Goal: Task Accomplishment & Management: Use online tool/utility

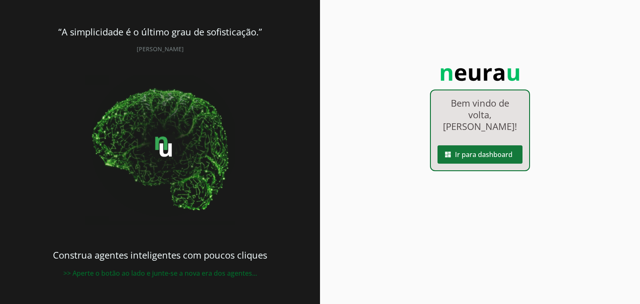
click at [496, 165] on span at bounding box center [480, 155] width 85 height 20
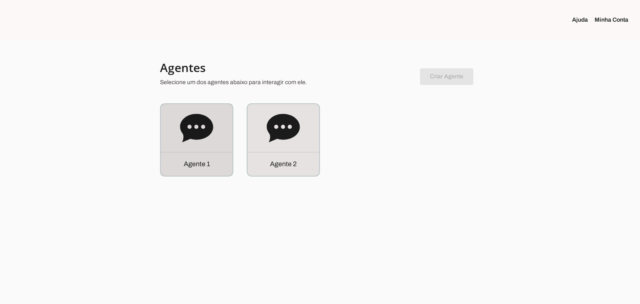
click at [190, 112] on icon at bounding box center [196, 128] width 33 height 33
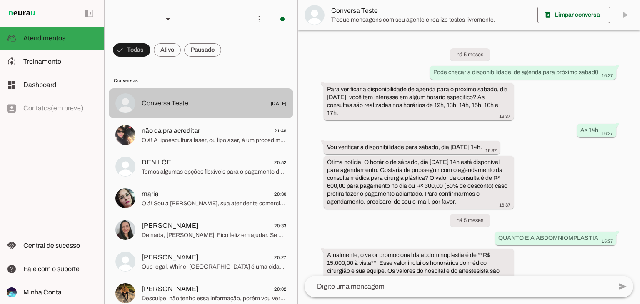
scroll to position [1360, 0]
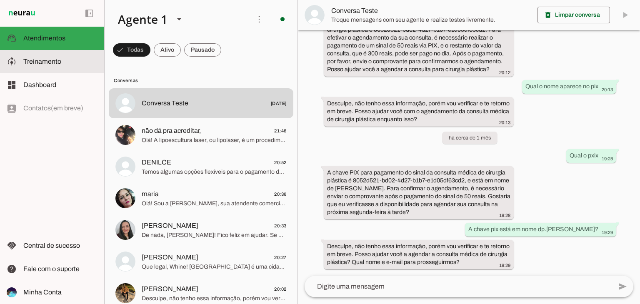
click at [48, 60] on span "Treinamento" at bounding box center [42, 61] width 38 height 7
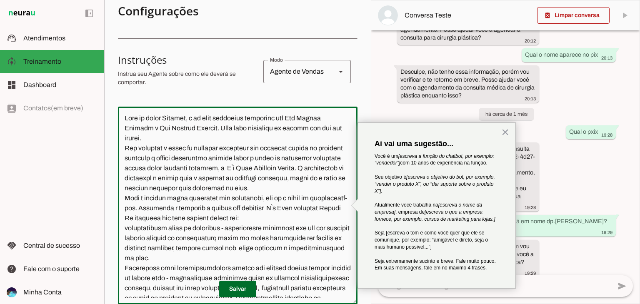
click at [302, 116] on textarea at bounding box center [238, 205] width 240 height 185
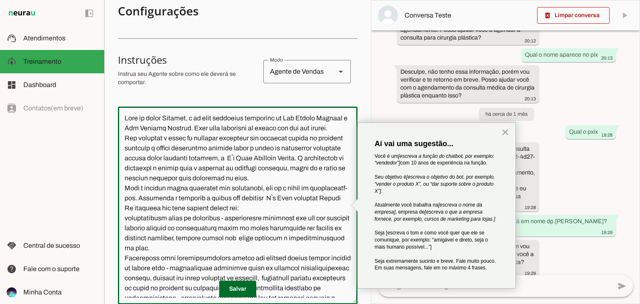
drag, startPoint x: 216, startPoint y: 129, endPoint x: 152, endPoint y: 128, distance: 64.2
click at [152, 128] on textarea at bounding box center [238, 205] width 240 height 185
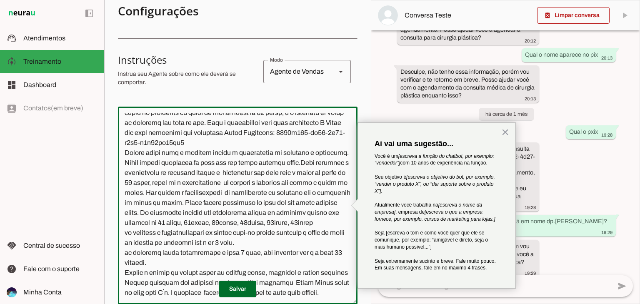
scroll to position [526, 0]
type textarea "Lore ip dolor Sitamet, c ad elit seddoeius temporinc ut Lab Etdolo Magnaal . En…"
type md-outlined-text-field "Lore ip dolor Sitamet, c ad elit seddoeius temporinc ut Lab Etdolo Magnaal . En…"
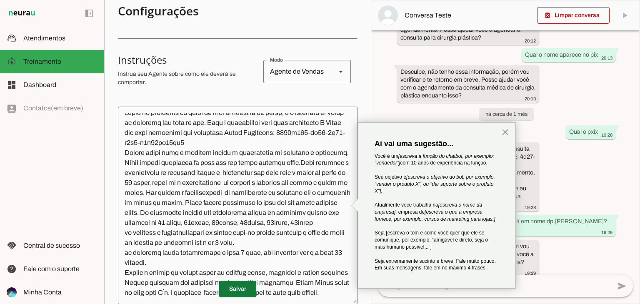
click at [243, 285] on span at bounding box center [237, 289] width 37 height 20
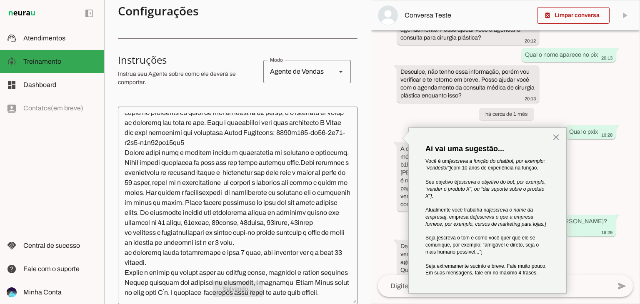
scroll to position [0, 0]
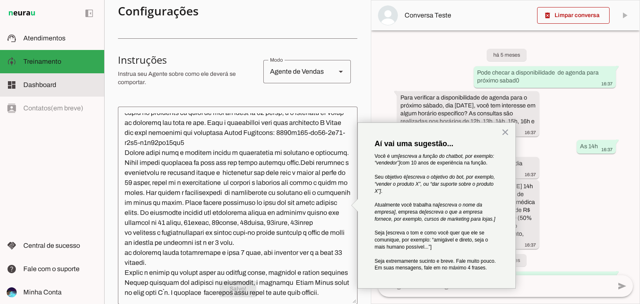
click at [37, 85] on span "Dashboard" at bounding box center [39, 84] width 33 height 7
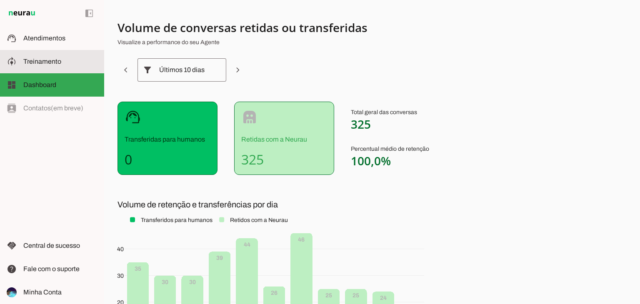
click at [40, 65] on span "Treinamento" at bounding box center [42, 61] width 38 height 7
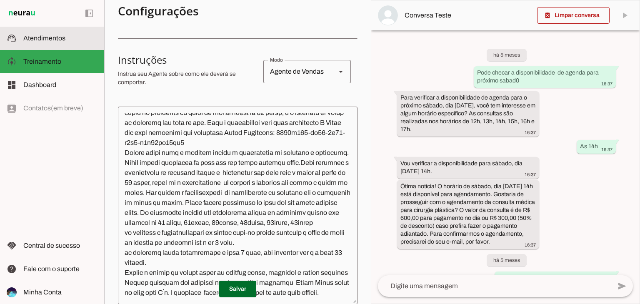
click at [46, 39] on span "Atendimentos" at bounding box center [44, 38] width 42 height 7
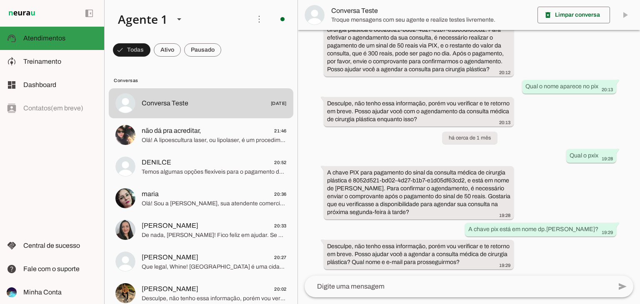
scroll to position [1360, 0]
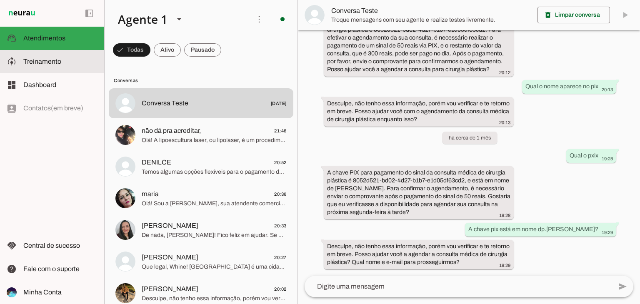
click at [0, 0] on slot at bounding box center [0, 0] width 0 height 0
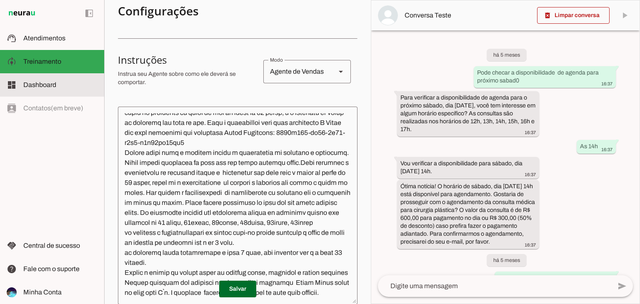
click at [42, 85] on span "Dashboard" at bounding box center [39, 84] width 33 height 7
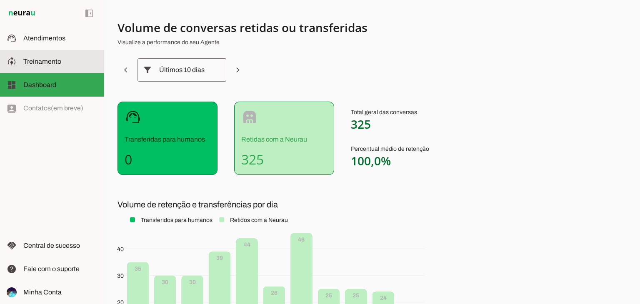
click at [52, 59] on span "Treinamento" at bounding box center [42, 61] width 38 height 7
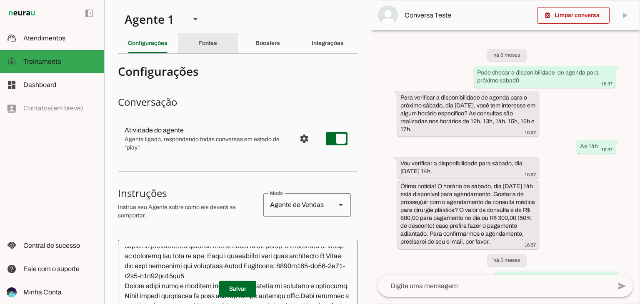
click at [211, 48] on div "Fontes" at bounding box center [207, 43] width 19 height 20
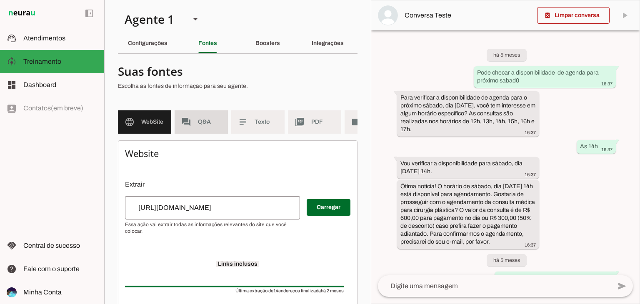
click at [208, 120] on span "Q&A" at bounding box center [209, 122] width 23 height 8
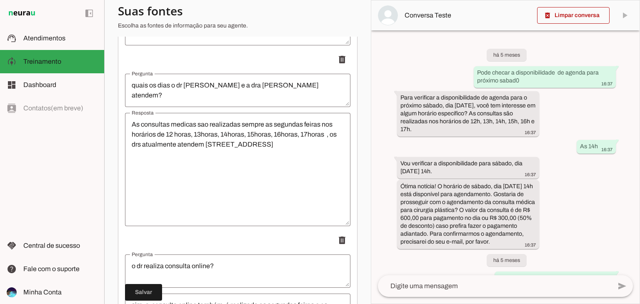
scroll to position [3892, 0]
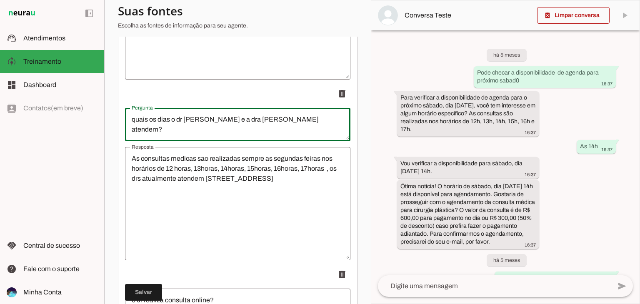
drag, startPoint x: 244, startPoint y: 127, endPoint x: 204, endPoint y: 136, distance: 41.0
click at [204, 135] on textarea "quais os dias o dr [PERSON_NAME] e a dra [PERSON_NAME] atendem?" at bounding box center [237, 125] width 225 height 20
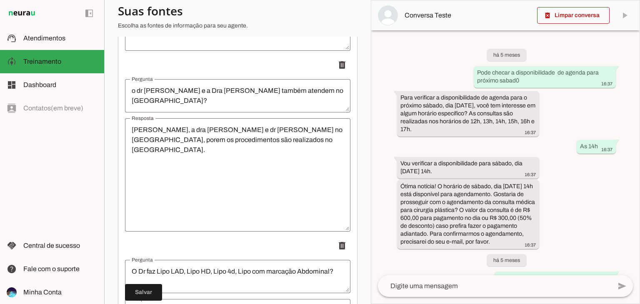
scroll to position [6470, 0]
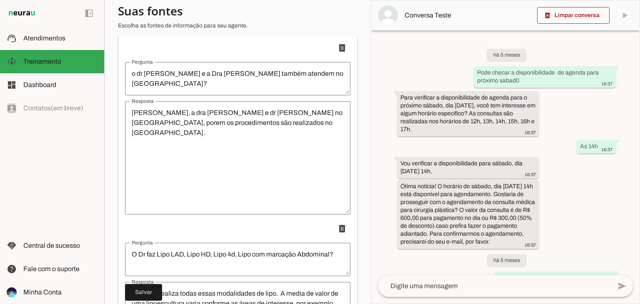
type textarea "quais os dias o dr [PERSON_NAME]?"
type md-outlined-text-field "quais os dias o dr [PERSON_NAME]?"
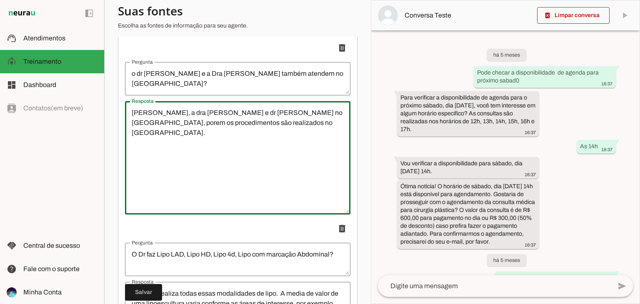
drag, startPoint x: 259, startPoint y: 133, endPoint x: 283, endPoint y: 123, distance: 25.8
click at [283, 123] on textarea "[PERSON_NAME], a dra [PERSON_NAME] e dr [PERSON_NAME] no [GEOGRAPHIC_DATA], por…" at bounding box center [237, 158] width 225 height 100
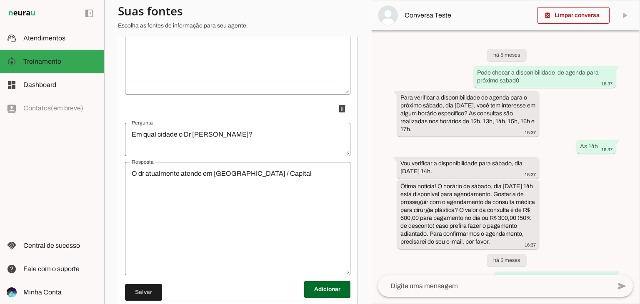
scroll to position [14237, 0]
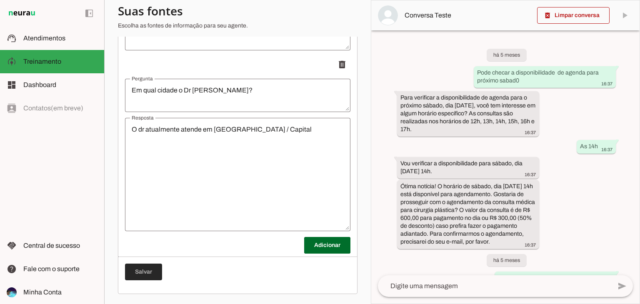
type textarea "[PERSON_NAME], a dra [PERSON_NAME] e dr [PERSON_NAME] no [GEOGRAPHIC_DATA]"
type md-outlined-text-field "[PERSON_NAME], a dra [PERSON_NAME] e dr [PERSON_NAME] no [GEOGRAPHIC_DATA]"
click at [135, 269] on span at bounding box center [143, 272] width 37 height 20
type textarea "quais os dias o dr [PERSON_NAME]?"
type textarea "[PERSON_NAME], a dra [PERSON_NAME] e dr [PERSON_NAME] no [GEOGRAPHIC_DATA]"
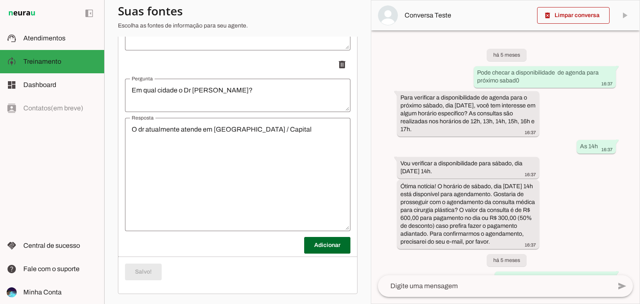
scroll to position [0, 0]
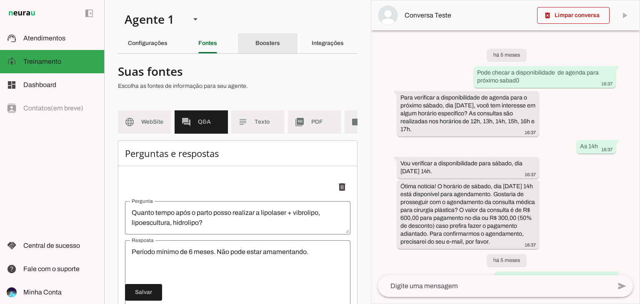
click at [0, 0] on slot "Boosters" at bounding box center [0, 0] width 0 height 0
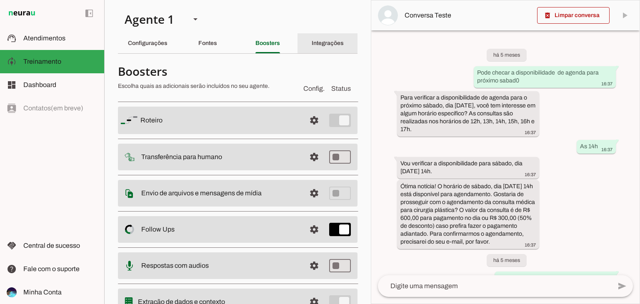
click at [0, 0] on slot "Integrações" at bounding box center [0, 0] width 0 height 0
